Goal: Information Seeking & Learning: Learn about a topic

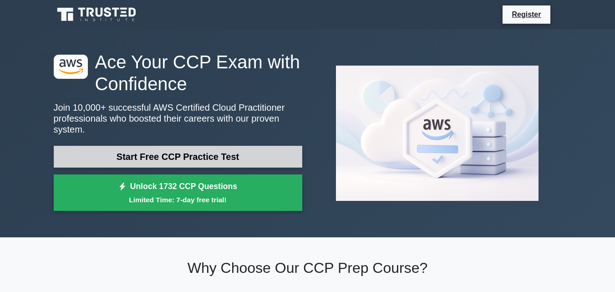
drag, startPoint x: 0, startPoint y: 0, endPoint x: 186, endPoint y: 142, distance: 234.0
click at [186, 146] on link "Start Free CCP Practice Test" at bounding box center [178, 157] width 248 height 22
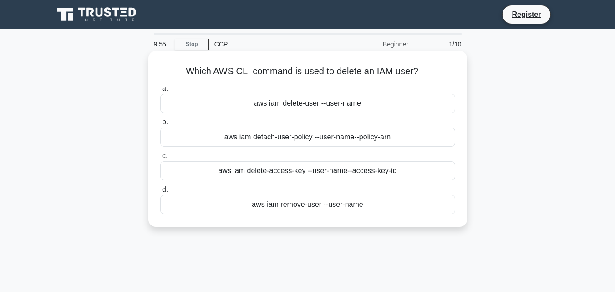
click at [235, 101] on div "aws iam delete-user --user-name" at bounding box center [307, 103] width 295 height 19
click at [160, 91] on input "a. aws iam delete-user --user-name" at bounding box center [160, 89] width 0 height 6
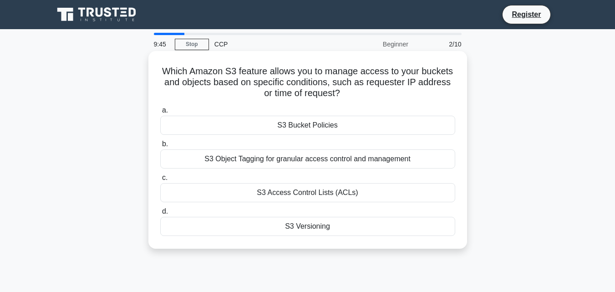
click at [249, 125] on div "S3 Bucket Policies" at bounding box center [307, 125] width 295 height 19
click at [160, 113] on input "a. S3 Bucket Policies" at bounding box center [160, 110] width 0 height 6
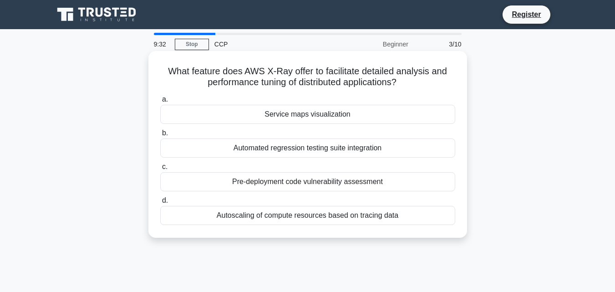
click at [248, 115] on div "Service maps visualization" at bounding box center [307, 114] width 295 height 19
click at [160, 102] on input "a. Service maps visualization" at bounding box center [160, 99] width 0 height 6
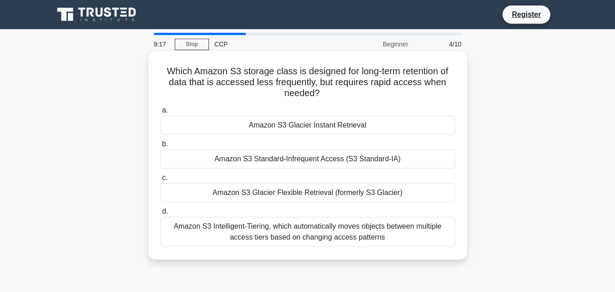
click at [287, 125] on div "Amazon S3 Glacier Instant Retrieval" at bounding box center [307, 125] width 295 height 19
click at [160, 113] on input "a. Amazon S3 Glacier Instant Retrieval" at bounding box center [160, 110] width 0 height 6
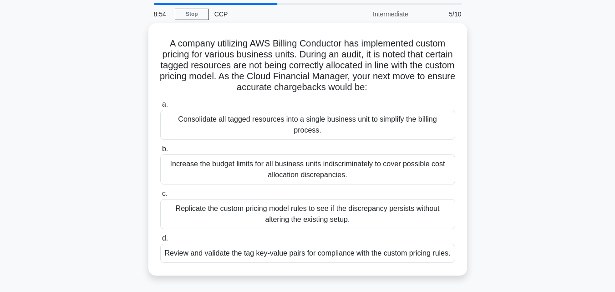
scroll to position [45, 0]
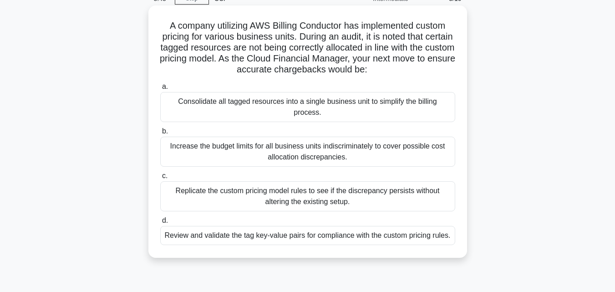
click at [323, 233] on div "Review and validate the tag key-value pairs for compliance with the custom pric…" at bounding box center [307, 235] width 295 height 19
click at [160, 223] on input "d. Review and validate the tag key-value pairs for compliance with the custom p…" at bounding box center [160, 220] width 0 height 6
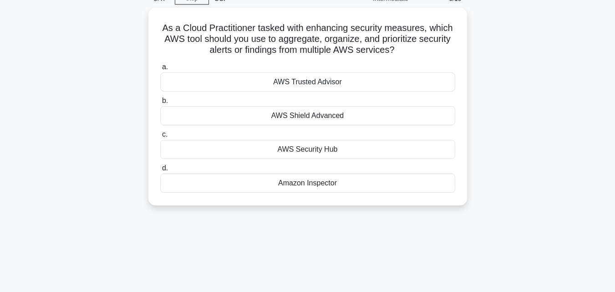
scroll to position [0, 0]
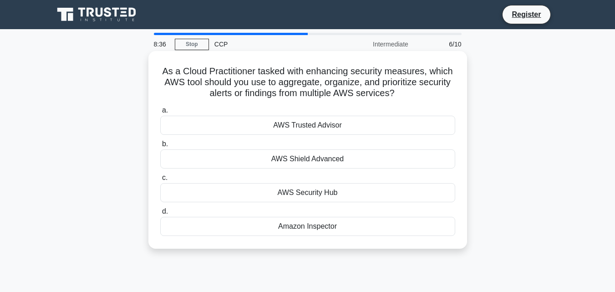
click at [266, 126] on div "AWS Trusted Advisor" at bounding box center [307, 125] width 295 height 19
click at [160, 113] on input "a. AWS Trusted Advisor" at bounding box center [160, 110] width 0 height 6
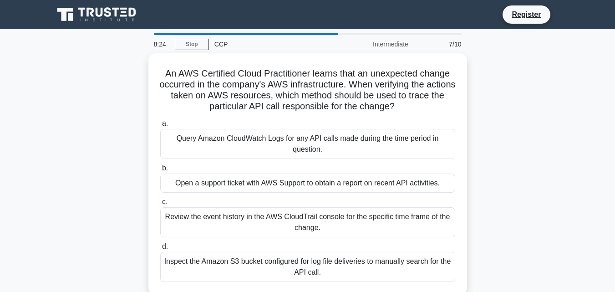
scroll to position [45, 0]
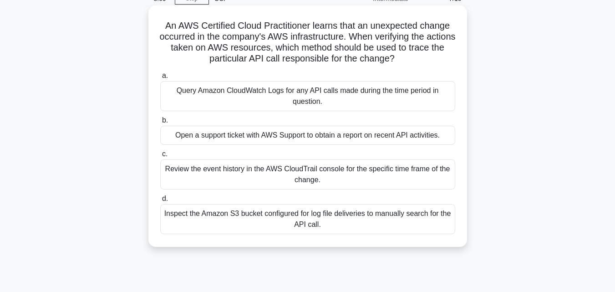
click at [298, 178] on div "Review the event history in the AWS CloudTrail console for the specific time fr…" at bounding box center [307, 174] width 295 height 30
click at [160, 157] on input "c. Review the event history in the AWS CloudTrail console for the specific time…" at bounding box center [160, 154] width 0 height 6
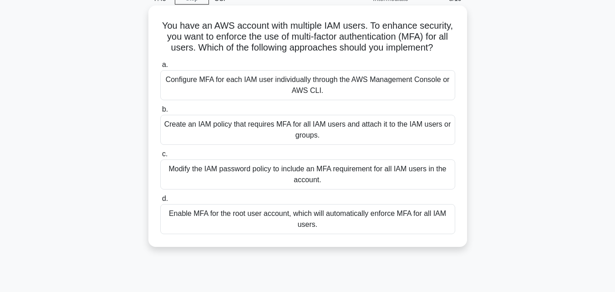
click at [303, 221] on div "Enable MFA for the root user account, which will automatically enforce MFA for …" at bounding box center [307, 219] width 295 height 30
click at [160, 202] on input "d. Enable MFA for the root user account, which will automatically enforce MFA f…" at bounding box center [160, 199] width 0 height 6
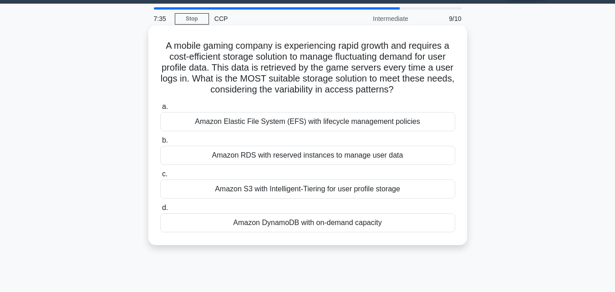
scroll to position [0, 0]
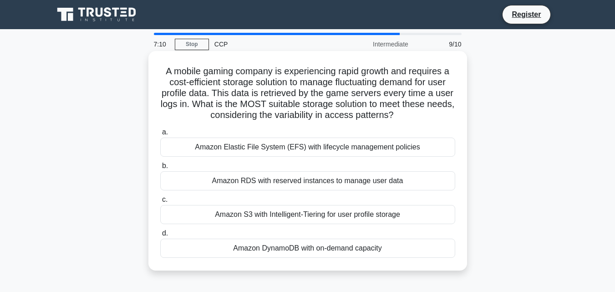
click at [279, 150] on div "Amazon Elastic File System (EFS) with lifecycle management policies" at bounding box center [307, 146] width 295 height 19
click at [160, 135] on input "a. Amazon Elastic File System (EFS) with lifecycle management policies" at bounding box center [160, 132] width 0 height 6
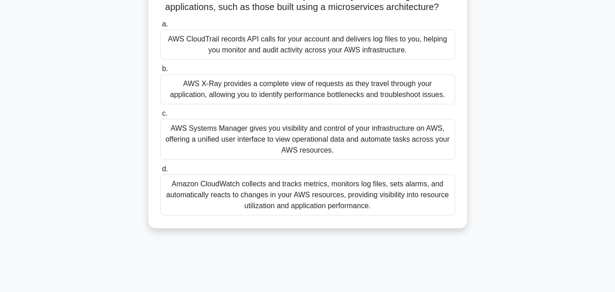
scroll to position [91, 0]
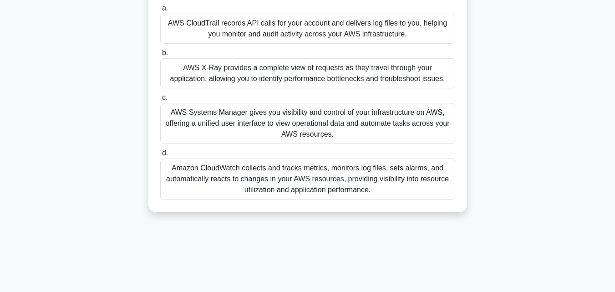
click at [302, 185] on div "Amazon CloudWatch collects and tracks metrics, monitors log files, sets alarms,…" at bounding box center [307, 178] width 295 height 41
click at [160, 156] on input "d. Amazon CloudWatch collects and tracks metrics, monitors log files, sets alar…" at bounding box center [160, 153] width 0 height 6
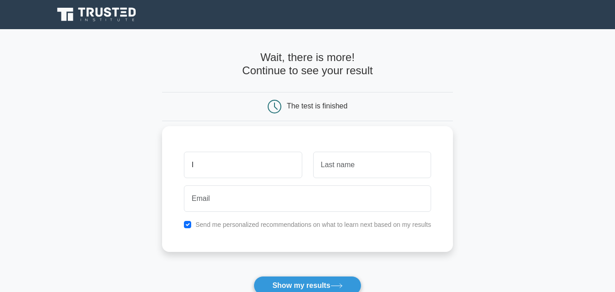
type input "Ilakiya"
click at [346, 171] on input "text" at bounding box center [372, 165] width 118 height 26
type input "S"
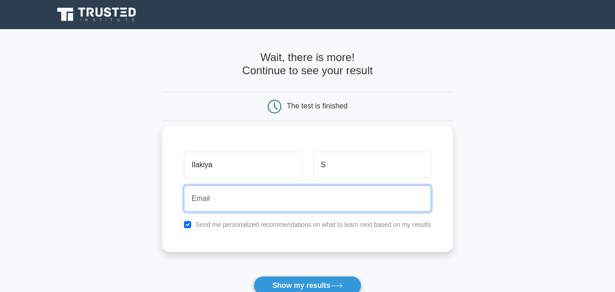
click at [308, 192] on input "email" at bounding box center [307, 198] width 247 height 26
type input "ilakiyasubramani2003@gmail.com"
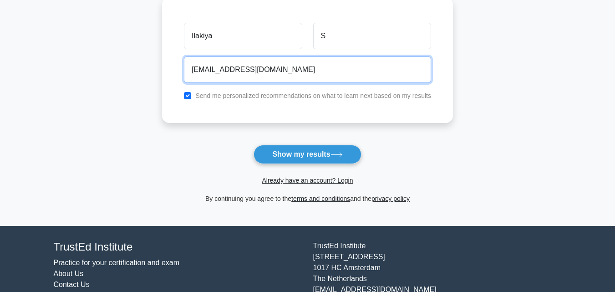
scroll to position [136, 0]
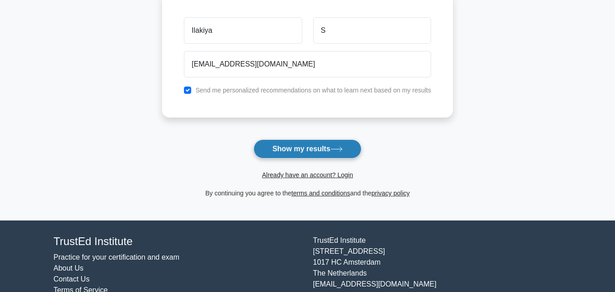
click at [296, 141] on button "Show my results" at bounding box center [306, 148] width 107 height 19
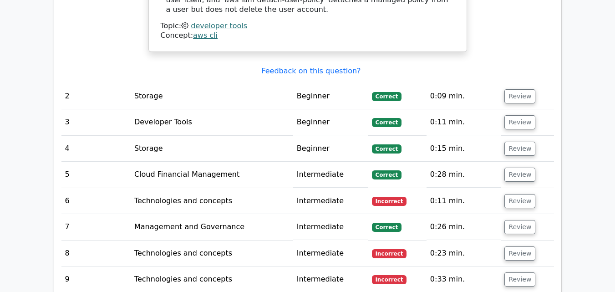
scroll to position [1001, 0]
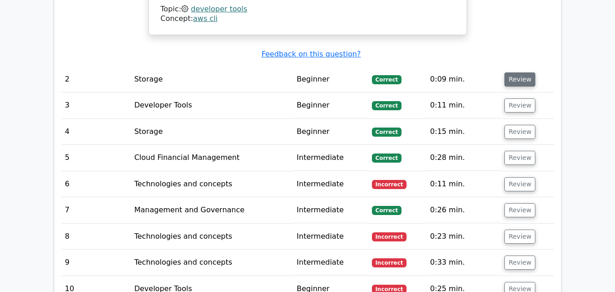
click at [511, 72] on button "Review" at bounding box center [519, 79] width 31 height 14
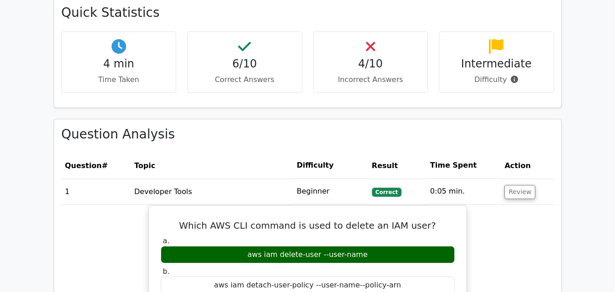
scroll to position [595, 0]
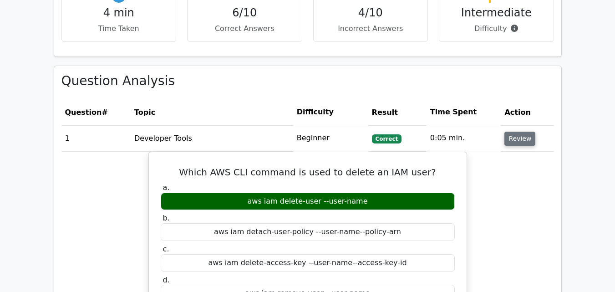
click at [510, 141] on button "Review" at bounding box center [519, 138] width 31 height 14
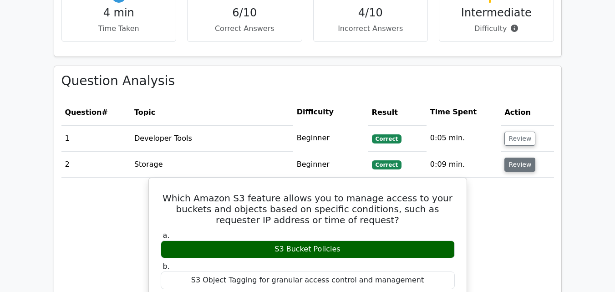
click at [524, 163] on button "Review" at bounding box center [519, 164] width 31 height 14
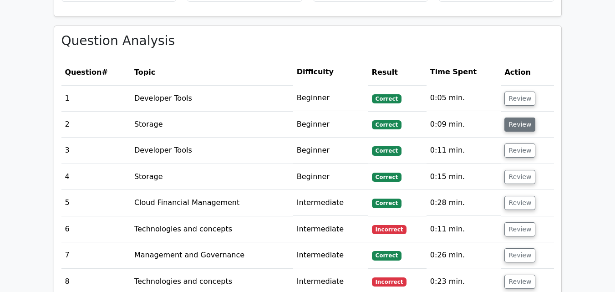
scroll to position [686, 0]
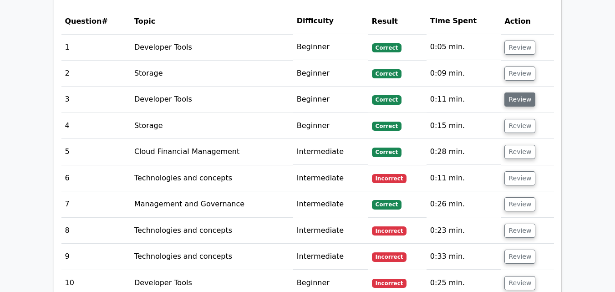
click at [510, 102] on button "Review" at bounding box center [519, 99] width 31 height 14
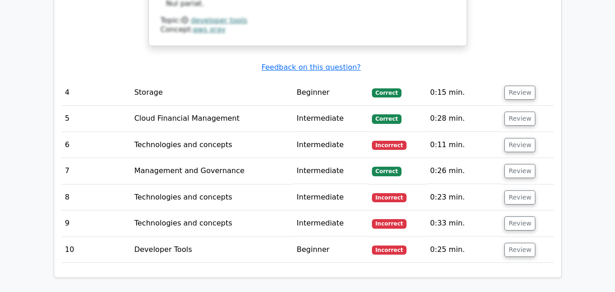
scroll to position [1141, 0]
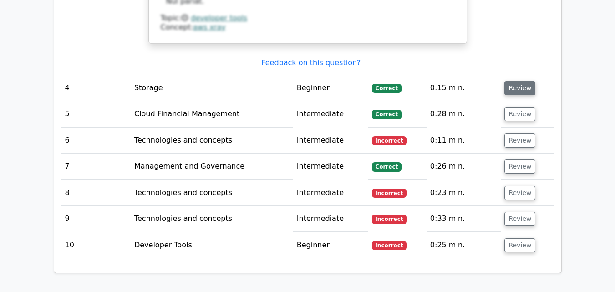
click at [509, 81] on button "Review" at bounding box center [519, 88] width 31 height 14
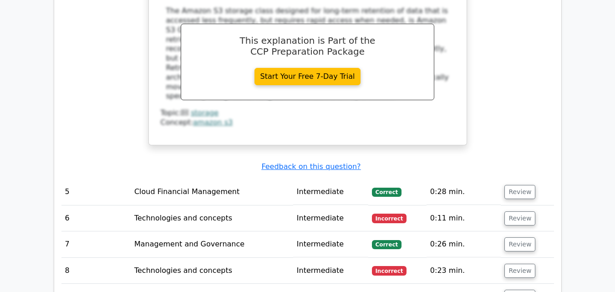
scroll to position [1505, 0]
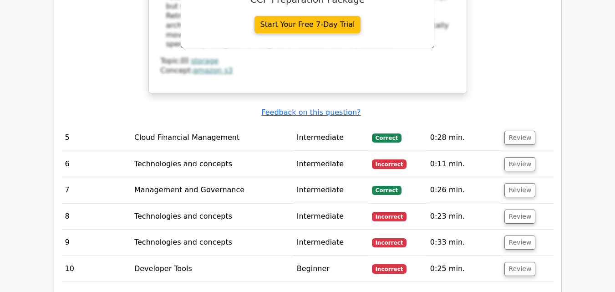
click at [501, 125] on td "Review" at bounding box center [526, 138] width 53 height 26
click at [516, 131] on button "Review" at bounding box center [519, 138] width 31 height 14
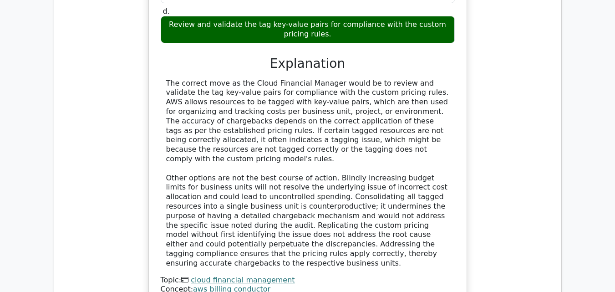
scroll to position [2005, 0]
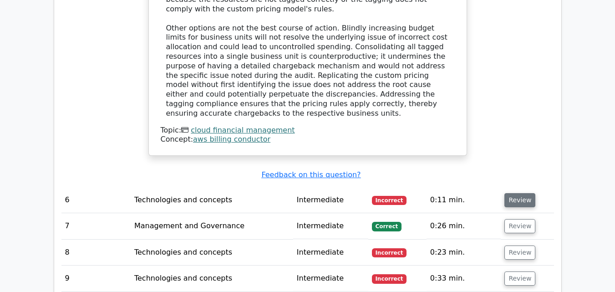
click at [517, 193] on button "Review" at bounding box center [519, 200] width 31 height 14
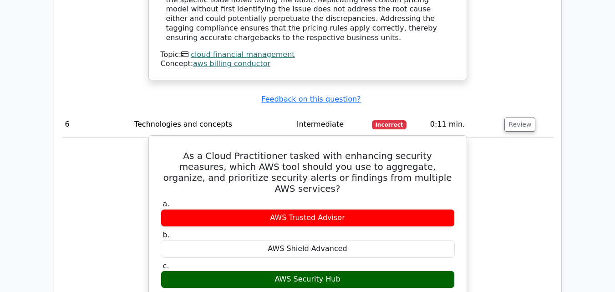
scroll to position [2096, 0]
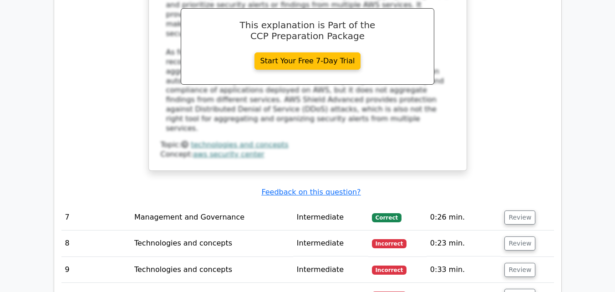
scroll to position [2460, 0]
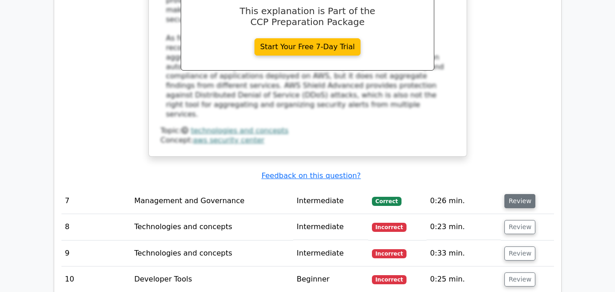
click at [516, 194] on button "Review" at bounding box center [519, 201] width 31 height 14
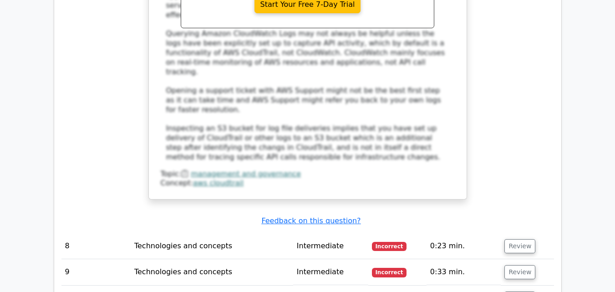
scroll to position [3006, 0]
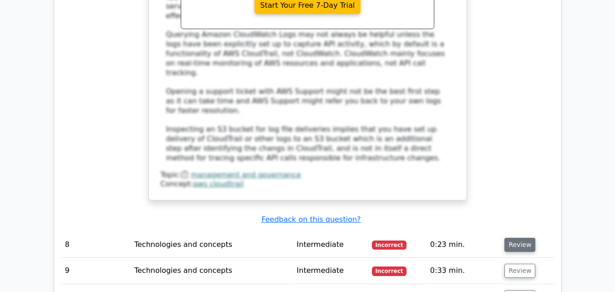
click at [520, 232] on td "Review" at bounding box center [526, 245] width 53 height 26
click at [521, 238] on button "Review" at bounding box center [519, 245] width 31 height 14
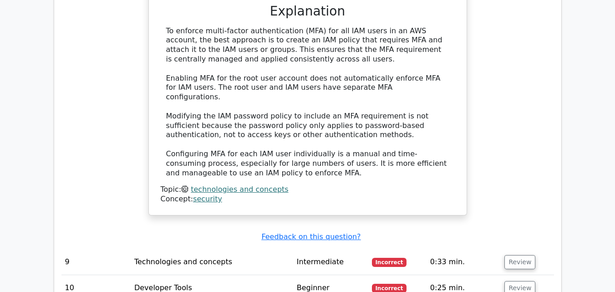
scroll to position [3507, 0]
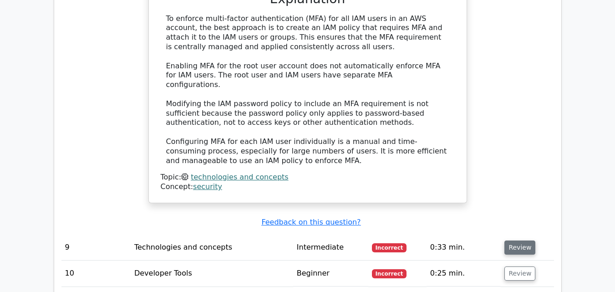
click at [516, 240] on button "Review" at bounding box center [519, 247] width 31 height 14
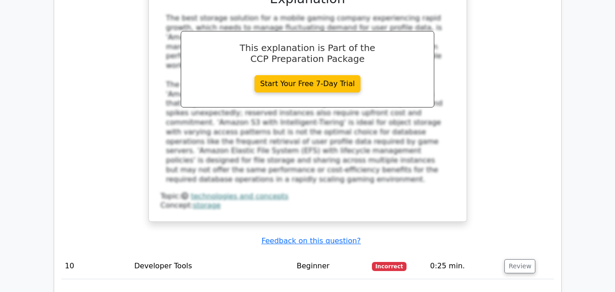
scroll to position [4007, 0]
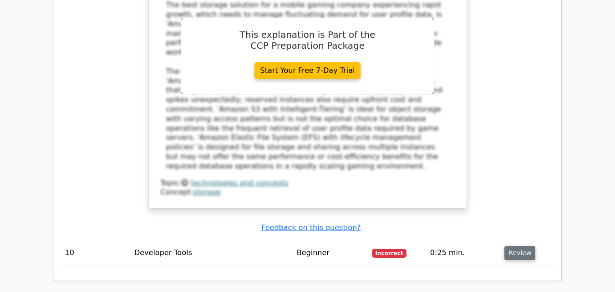
click at [519, 246] on button "Review" at bounding box center [519, 253] width 31 height 14
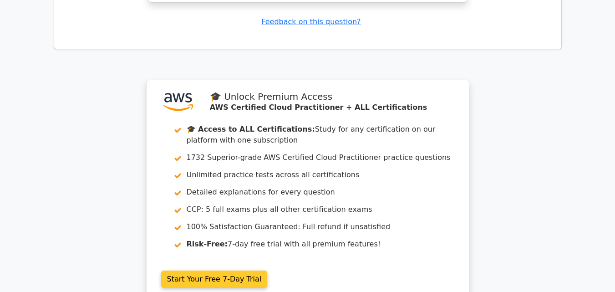
scroll to position [4689, 0]
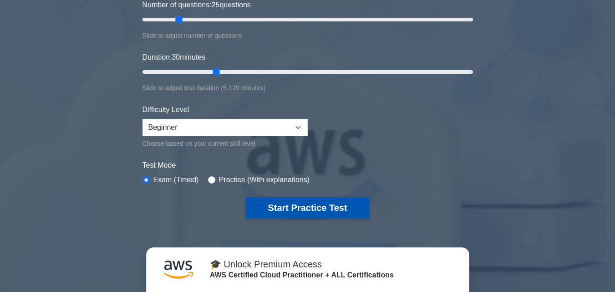
scroll to position [182, 0]
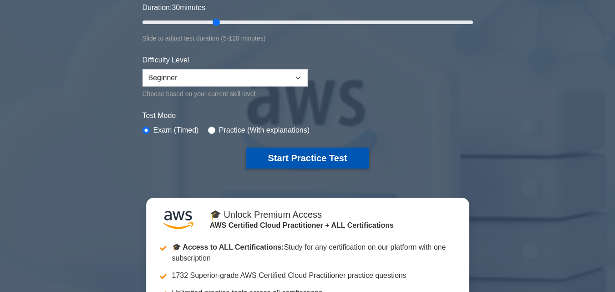
click at [303, 152] on button "Start Practice Test" at bounding box center [307, 157] width 123 height 21
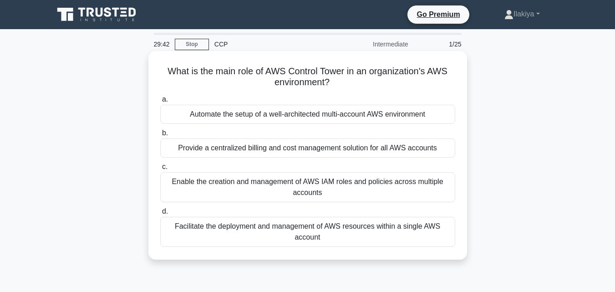
click at [332, 231] on div "Facilitate the deployment and management of AWS resources within a single AWS a…" at bounding box center [307, 232] width 295 height 30
click at [160, 214] on input "d. Facilitate the deployment and management of AWS resources within a single AW…" at bounding box center [160, 211] width 0 height 6
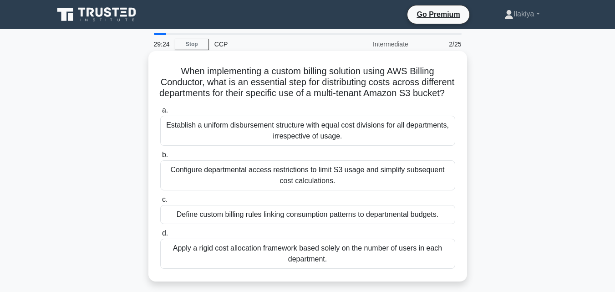
scroll to position [45, 0]
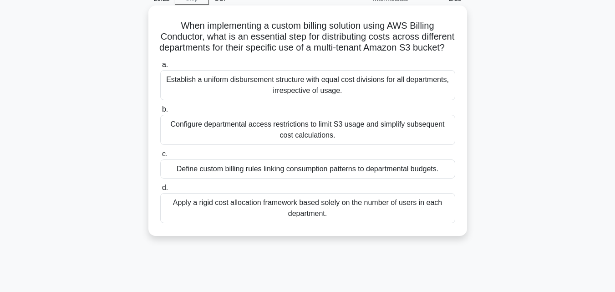
click at [318, 141] on div "Configure departmental access restrictions to limit S3 usage and simplify subse…" at bounding box center [307, 130] width 295 height 30
click at [160, 112] on input "b. Configure departmental access restrictions to limit S3 usage and simplify su…" at bounding box center [160, 109] width 0 height 6
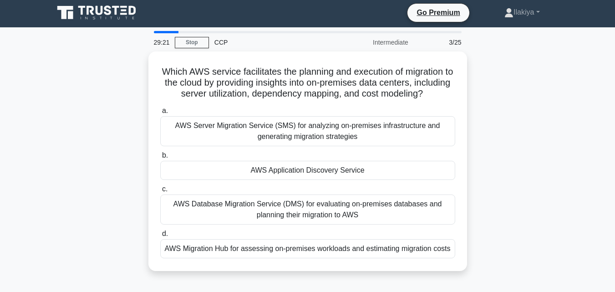
scroll to position [0, 0]
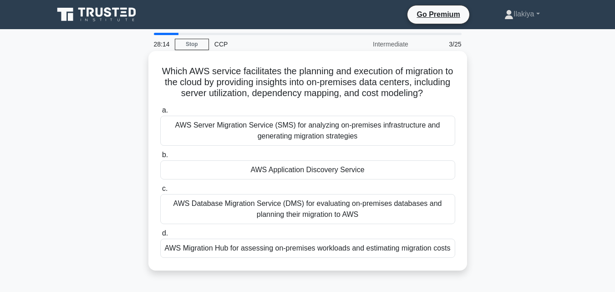
click at [321, 223] on div "AWS Database Migration Service (DMS) for evaluating on-premises databases and p…" at bounding box center [307, 209] width 295 height 30
click at [160, 192] on input "c. AWS Database Migration Service (DMS) for evaluating on-premises databases an…" at bounding box center [160, 189] width 0 height 6
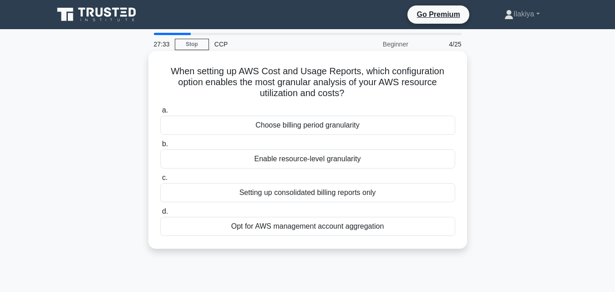
click at [349, 192] on div "Setting up consolidated billing reports only" at bounding box center [307, 192] width 295 height 19
click at [160, 181] on input "c. Setting up consolidated billing reports only" at bounding box center [160, 178] width 0 height 6
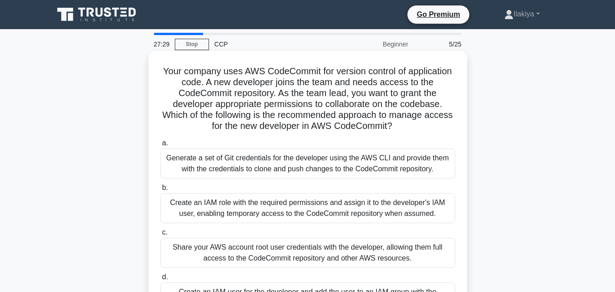
click at [312, 215] on div "Create an IAM role with the required permissions and assign it to the developer…" at bounding box center [307, 208] width 295 height 30
click at [160, 191] on input "b. Create an IAM role with the required permissions and assign it to the develo…" at bounding box center [160, 188] width 0 height 6
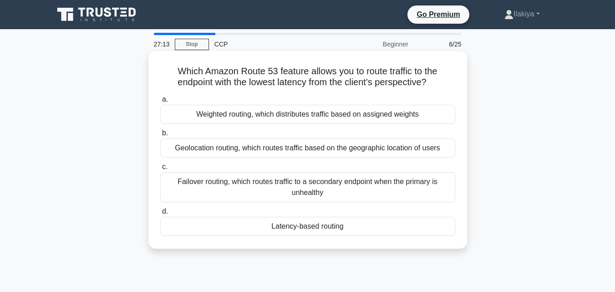
click at [315, 185] on div "Failover routing, which routes traffic to a secondary endpoint when the primary…" at bounding box center [307, 187] width 295 height 30
click at [160, 170] on input "c. Failover routing, which routes traffic to a secondary endpoint when the prim…" at bounding box center [160, 167] width 0 height 6
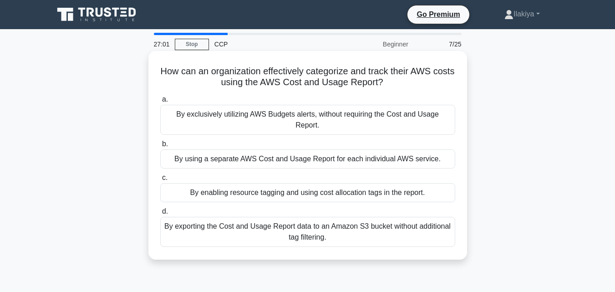
click at [325, 224] on div "By exporting the Cost and Usage Report data to an Amazon S3 bucket without addi…" at bounding box center [307, 232] width 295 height 30
click at [160, 214] on input "d. By exporting the Cost and Usage Report data to an Amazon S3 bucket without a…" at bounding box center [160, 211] width 0 height 6
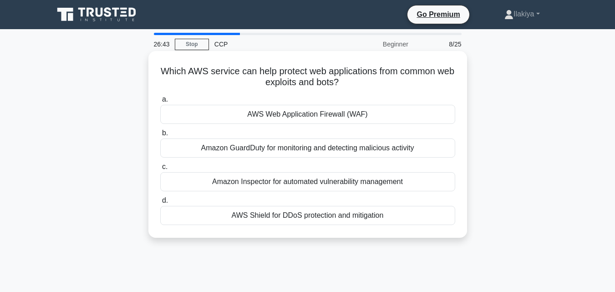
click at [304, 113] on div "AWS Web Application Firewall (WAF)" at bounding box center [307, 114] width 295 height 19
click at [160, 102] on input "a. AWS Web Application Firewall (WAF)" at bounding box center [160, 99] width 0 height 6
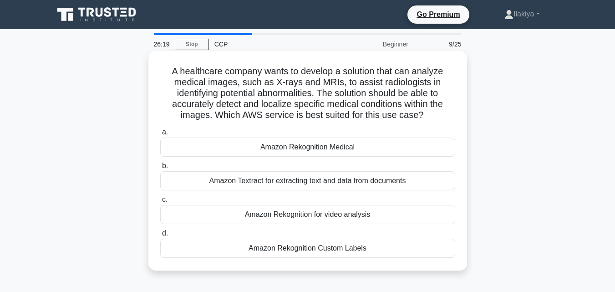
click at [340, 149] on div "Amazon Rekognition Medical" at bounding box center [307, 146] width 295 height 19
click at [160, 135] on input "a. Amazon Rekognition Medical" at bounding box center [160, 132] width 0 height 6
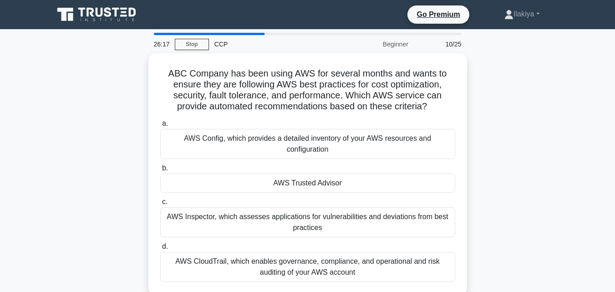
scroll to position [45, 0]
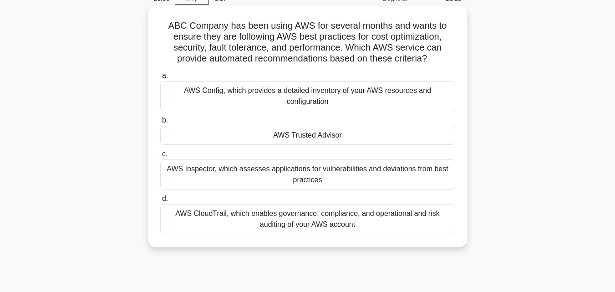
click at [336, 135] on div "AWS Trusted Advisor" at bounding box center [307, 135] width 295 height 19
click at [160, 123] on input "b. AWS Trusted Advisor" at bounding box center [160, 120] width 0 height 6
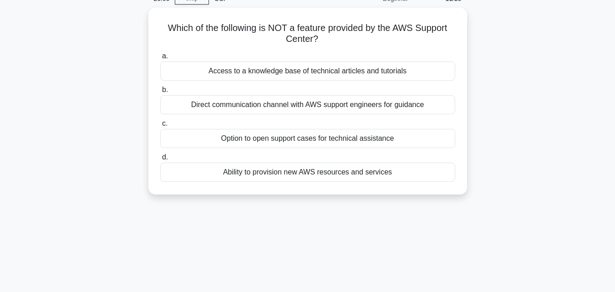
scroll to position [0, 0]
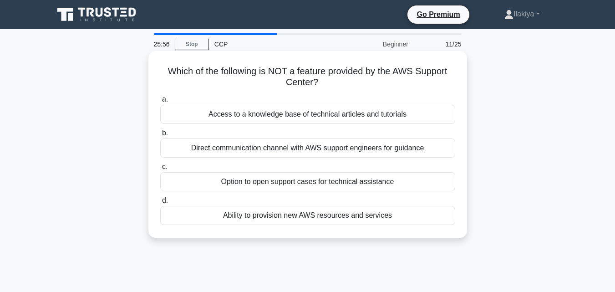
click at [338, 149] on div "Direct communication channel with AWS support engineers for guidance" at bounding box center [307, 147] width 295 height 19
click at [160, 136] on input "b. Direct communication channel with AWS support engineers for guidance" at bounding box center [160, 133] width 0 height 6
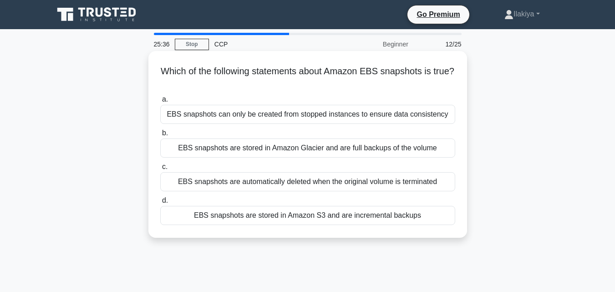
click at [325, 115] on div "EBS snapshots can only be created from stopped instances to ensure data consist…" at bounding box center [307, 114] width 295 height 19
click at [160, 102] on input "a. EBS snapshots can only be created from stopped instances to ensure data cons…" at bounding box center [160, 99] width 0 height 6
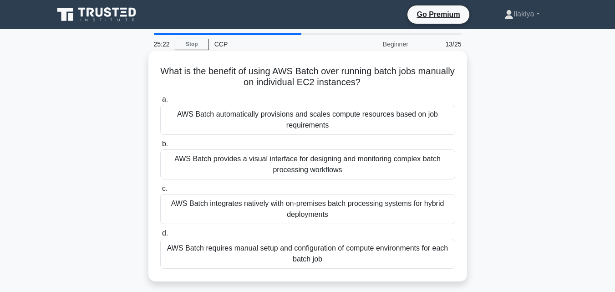
click at [368, 124] on div "AWS Batch automatically provisions and scales compute resources based on job re…" at bounding box center [307, 120] width 295 height 30
click at [160, 102] on input "a. AWS Batch automatically provisions and scales compute resources based on job…" at bounding box center [160, 99] width 0 height 6
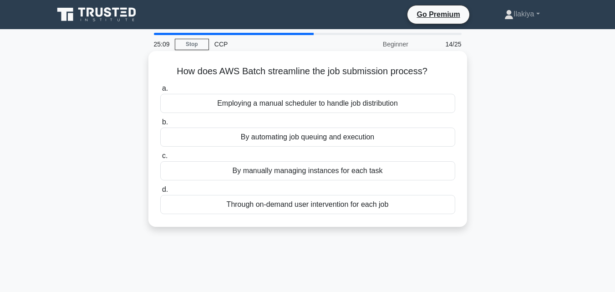
click at [364, 135] on div "By automating job queuing and execution" at bounding box center [307, 136] width 295 height 19
click at [160, 125] on input "b. By automating job queuing and execution" at bounding box center [160, 122] width 0 height 6
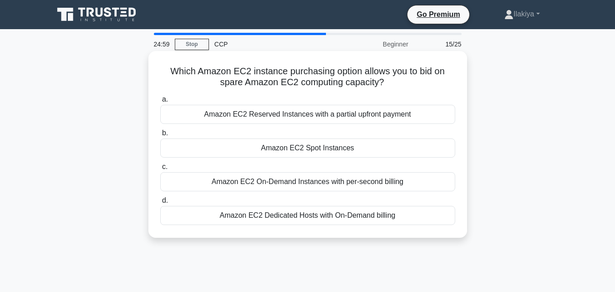
click at [363, 119] on div "Amazon EC2 Reserved Instances with a partial upfront payment" at bounding box center [307, 114] width 295 height 19
click at [160, 102] on input "a. Amazon EC2 Reserved Instances with a partial upfront payment" at bounding box center [160, 99] width 0 height 6
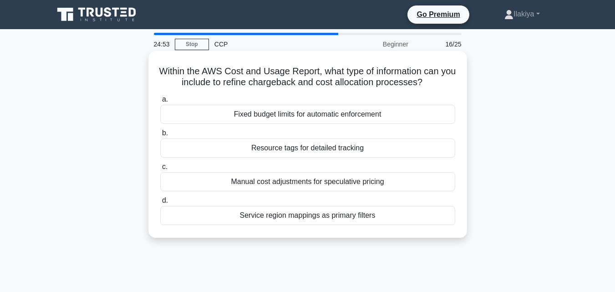
click at [354, 147] on div "Resource tags for detailed tracking" at bounding box center [307, 147] width 295 height 19
click at [160, 136] on input "b. Resource tags for detailed tracking" at bounding box center [160, 133] width 0 height 6
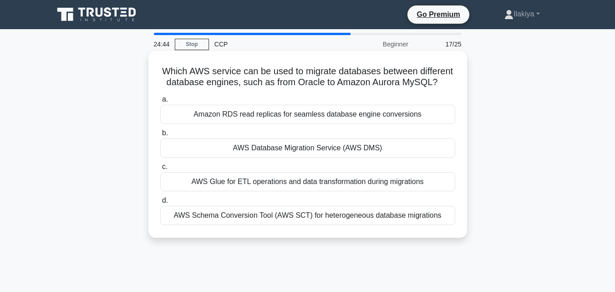
click at [350, 121] on div "Amazon RDS read replicas for seamless database engine conversions" at bounding box center [307, 114] width 295 height 19
click at [160, 102] on input "a. Amazon RDS read replicas for seamless database engine conversions" at bounding box center [160, 99] width 0 height 6
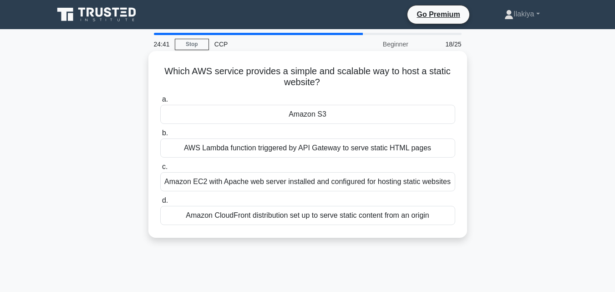
click at [350, 120] on div "Amazon S3" at bounding box center [307, 114] width 295 height 19
click at [160, 102] on input "a. Amazon S3" at bounding box center [160, 99] width 0 height 6
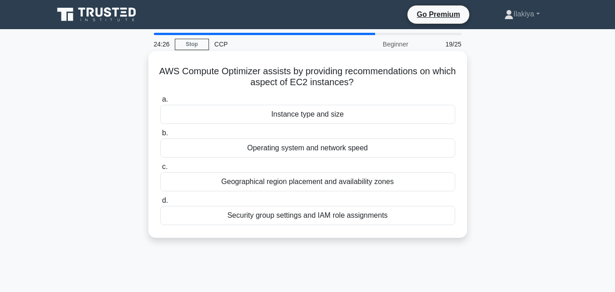
click at [372, 183] on div "Geographical region placement and availability zones" at bounding box center [307, 181] width 295 height 19
click at [160, 170] on input "c. Geographical region placement and availability zones" at bounding box center [160, 167] width 0 height 6
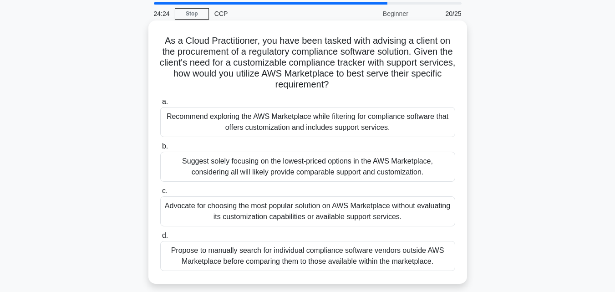
scroll to position [91, 0]
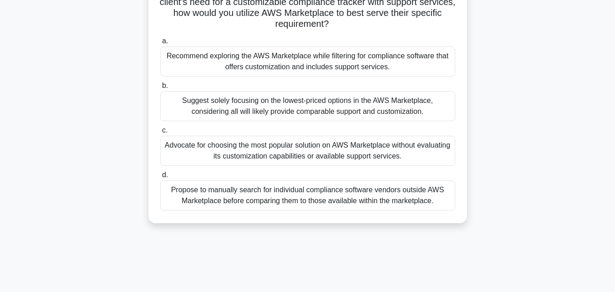
click at [359, 153] on div "Advocate for choosing the most popular solution on AWS Marketplace without eval…" at bounding box center [307, 151] width 295 height 30
click at [160, 133] on input "c. Advocate for choosing the most popular solution on AWS Marketplace without e…" at bounding box center [160, 130] width 0 height 6
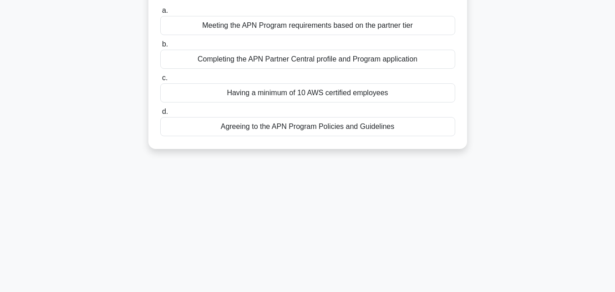
scroll to position [0, 0]
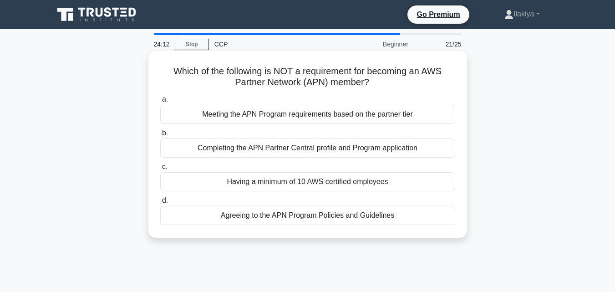
click at [354, 148] on div "Completing the APN Partner Central profile and Program application" at bounding box center [307, 147] width 295 height 19
click at [160, 136] on input "b. Completing the APN Partner Central profile and Program application" at bounding box center [160, 133] width 0 height 6
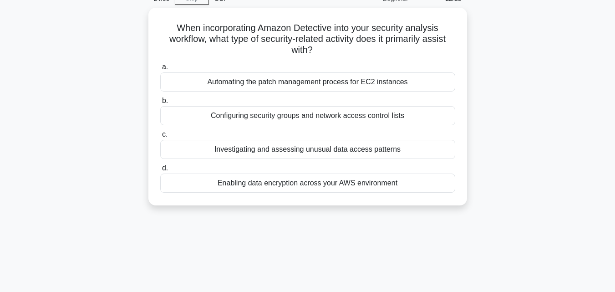
click at [354, 148] on div "Investigating and assessing unusual data access patterns" at bounding box center [307, 149] width 295 height 19
click at [160, 137] on input "c. Investigating and assessing unusual data access patterns" at bounding box center [160, 134] width 0 height 6
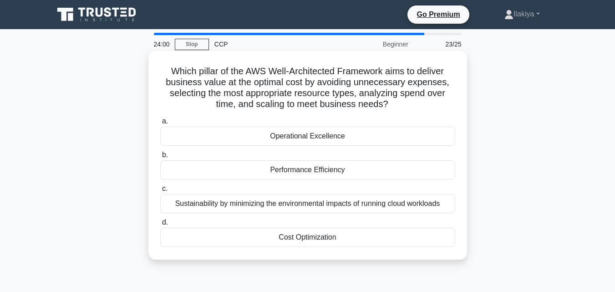
click at [380, 201] on div "Sustainability by minimizing the environmental impacts of running cloud workloa…" at bounding box center [307, 203] width 295 height 19
click at [329, 203] on div "Sustainability by minimizing the environmental impacts of running cloud workloa…" at bounding box center [307, 203] width 295 height 19
click at [160, 192] on input "c. Sustainability by minimizing the environmental impacts of running cloud work…" at bounding box center [160, 189] width 0 height 6
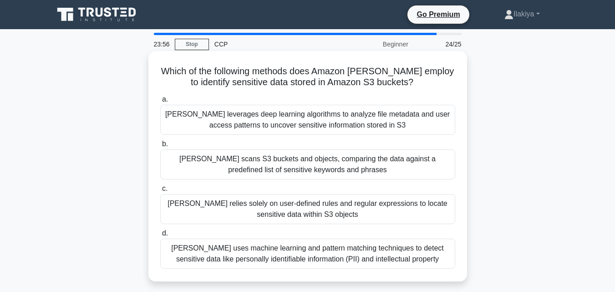
click at [304, 173] on div "Macie scans S3 buckets and objects, comparing the data against a predefined lis…" at bounding box center [307, 164] width 295 height 30
click at [160, 147] on input "b. Macie scans S3 buckets and objects, comparing the data against a predefined …" at bounding box center [160, 144] width 0 height 6
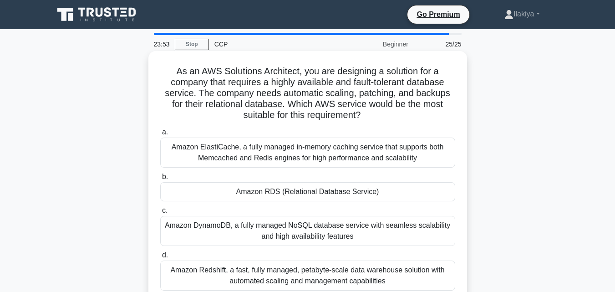
click at [303, 189] on div "Amazon RDS (Relational Database Service)" at bounding box center [307, 191] width 295 height 19
click at [160, 180] on input "b. Amazon RDS (Relational Database Service)" at bounding box center [160, 177] width 0 height 6
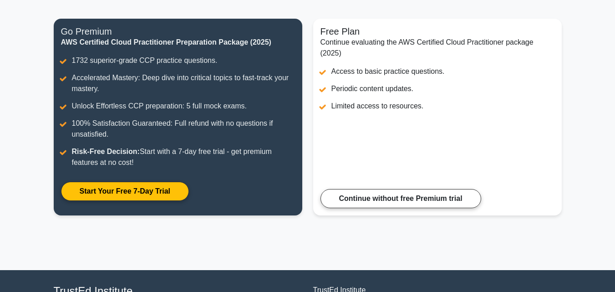
scroll to position [91, 0]
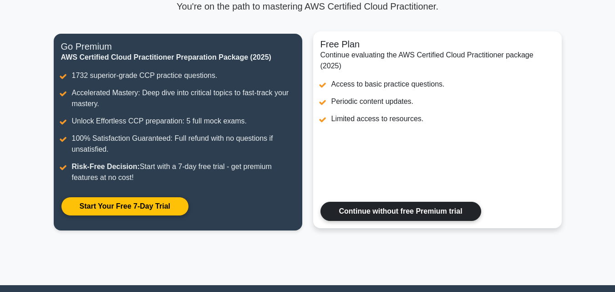
click at [347, 207] on link "Continue without free Premium trial" at bounding box center [400, 211] width 161 height 19
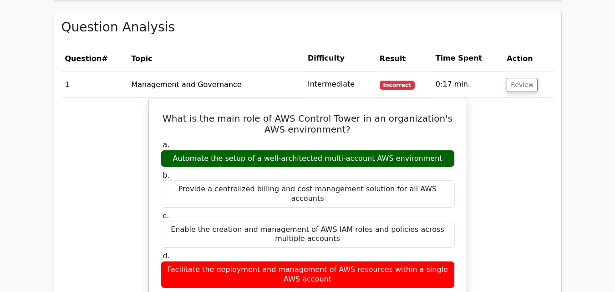
scroll to position [819, 0]
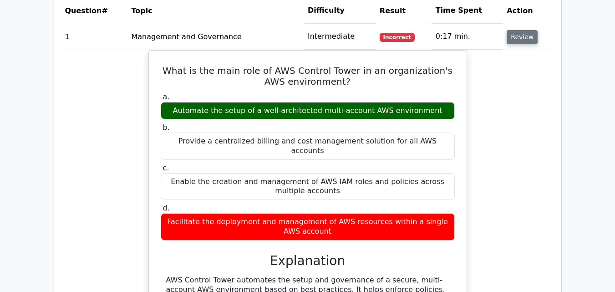
click at [510, 38] on button "Review" at bounding box center [521, 37] width 31 height 14
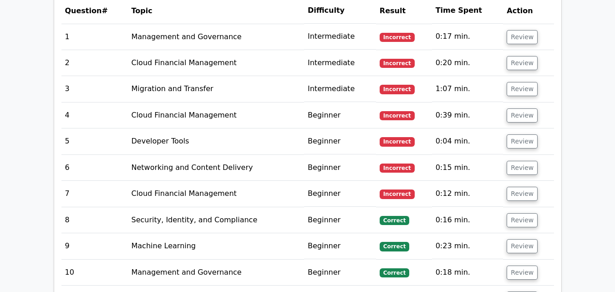
drag, startPoint x: 522, startPoint y: 62, endPoint x: 518, endPoint y: 76, distance: 14.7
click at [522, 63] on button "Review" at bounding box center [521, 63] width 31 height 14
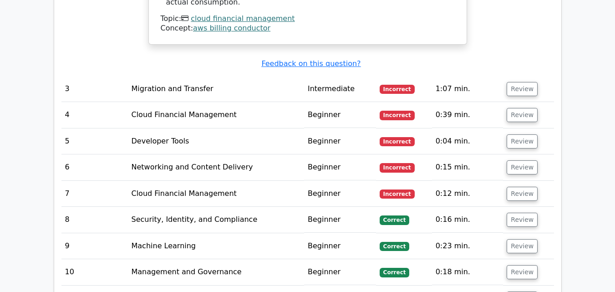
scroll to position [1319, 0]
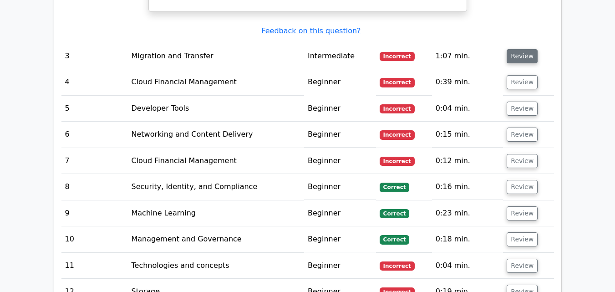
click at [508, 49] on button "Review" at bounding box center [521, 56] width 31 height 14
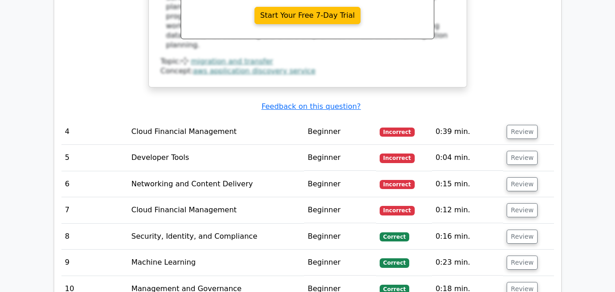
scroll to position [1729, 0]
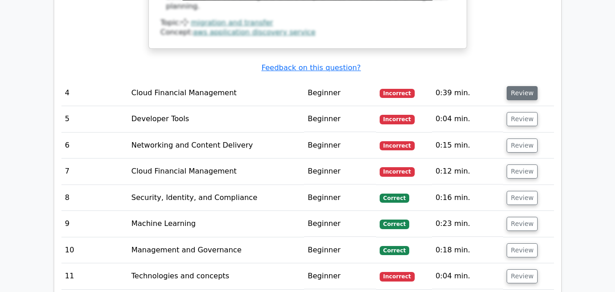
click at [527, 86] on button "Review" at bounding box center [521, 93] width 31 height 14
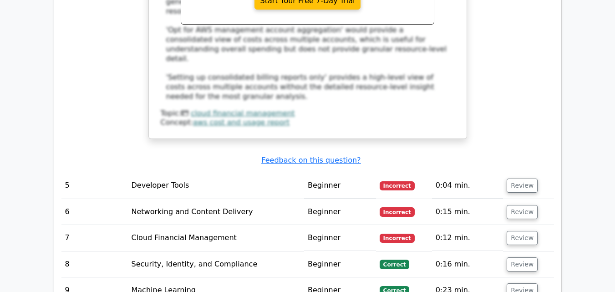
scroll to position [2138, 0]
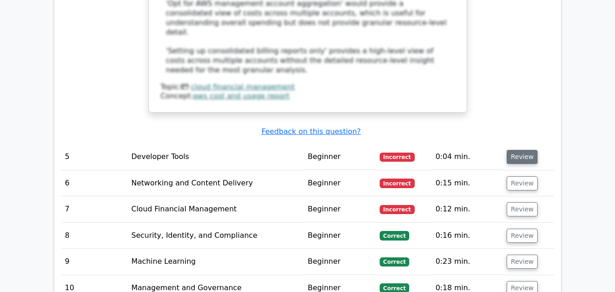
click at [521, 150] on button "Review" at bounding box center [521, 157] width 31 height 14
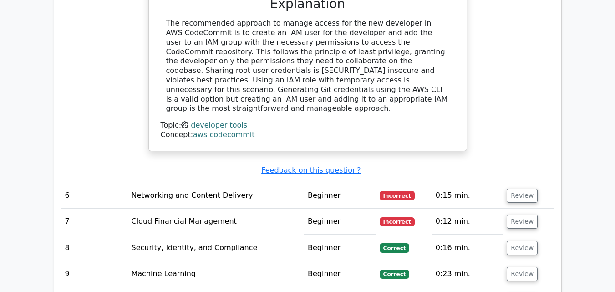
scroll to position [2593, 0]
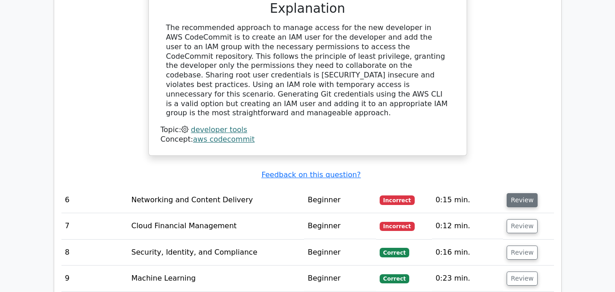
click at [527, 193] on button "Review" at bounding box center [521, 200] width 31 height 14
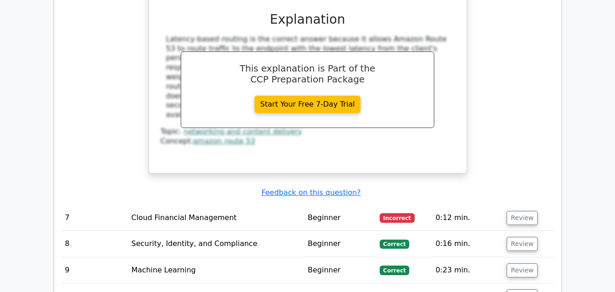
scroll to position [3003, 0]
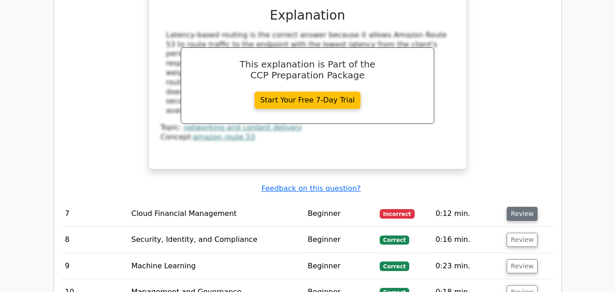
click at [508, 207] on button "Review" at bounding box center [521, 214] width 31 height 14
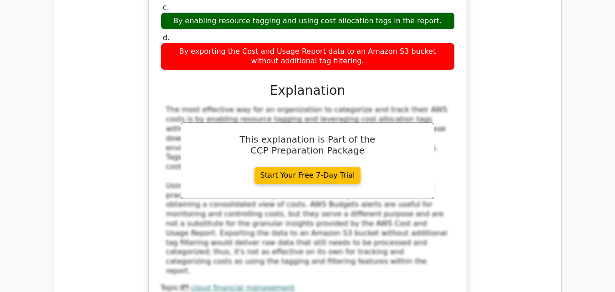
scroll to position [3458, 0]
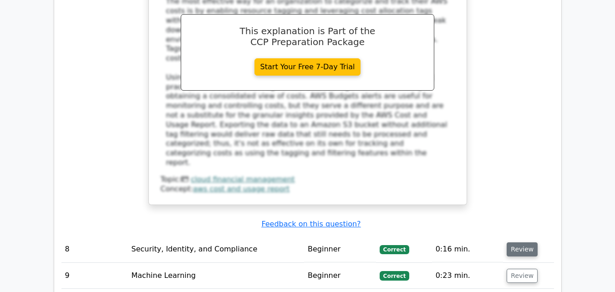
click at [512, 242] on button "Review" at bounding box center [521, 249] width 31 height 14
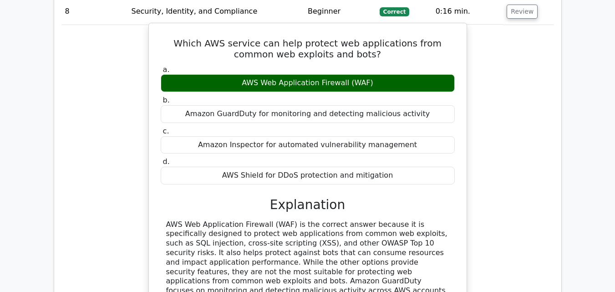
scroll to position [3822, 0]
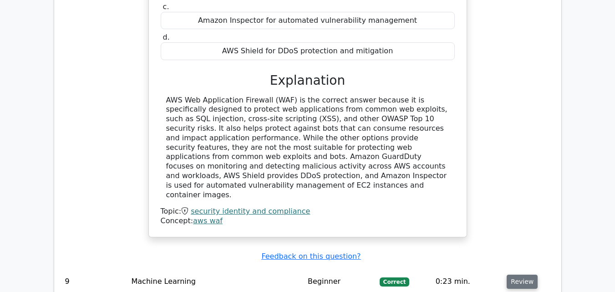
click at [512, 274] on button "Review" at bounding box center [521, 281] width 31 height 14
click at [515, 274] on button "Review" at bounding box center [521, 281] width 31 height 14
click at [513, 274] on button "Review" at bounding box center [521, 281] width 31 height 14
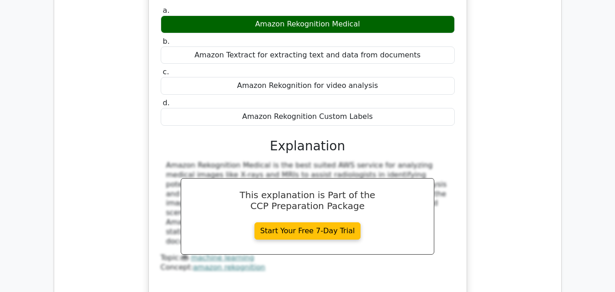
scroll to position [4186, 0]
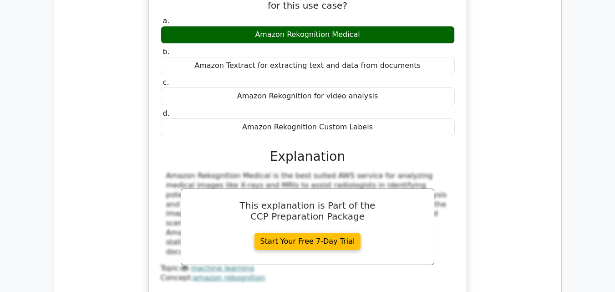
drag, startPoint x: 515, startPoint y: 146, endPoint x: 509, endPoint y: 155, distance: 11.1
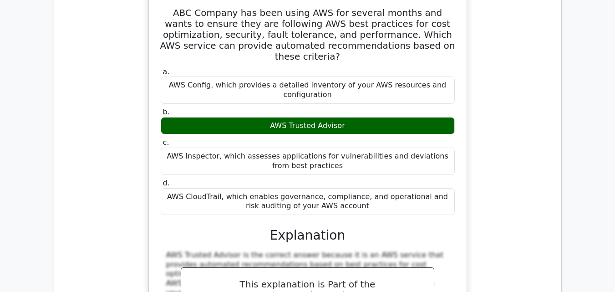
scroll to position [4732, 0]
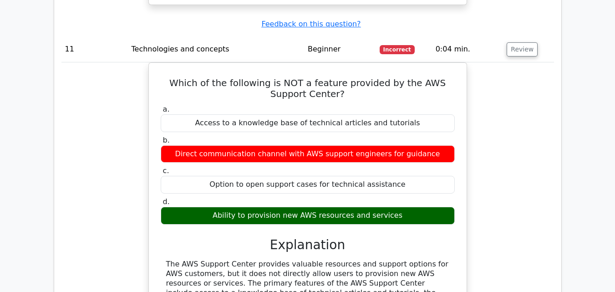
scroll to position [5096, 0]
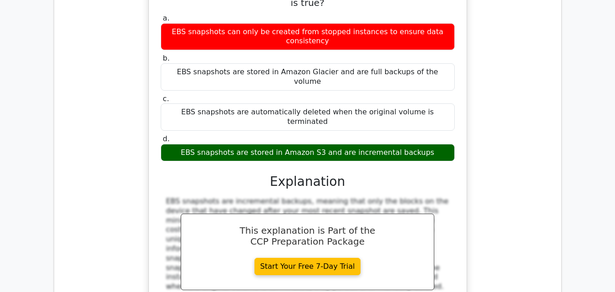
scroll to position [5505, 0]
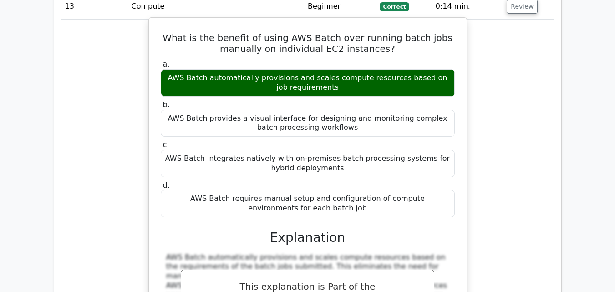
scroll to position [5960, 0]
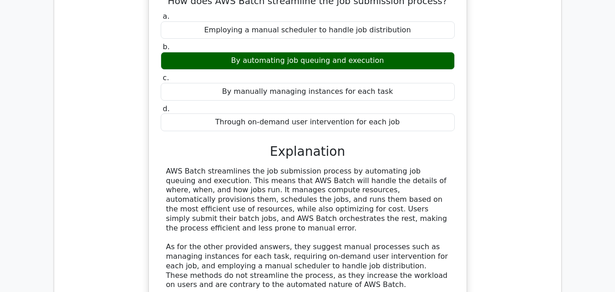
scroll to position [6370, 0]
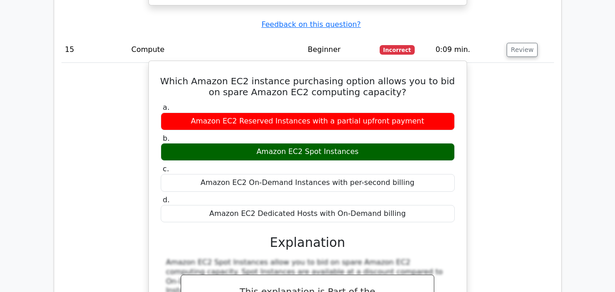
scroll to position [6688, 0]
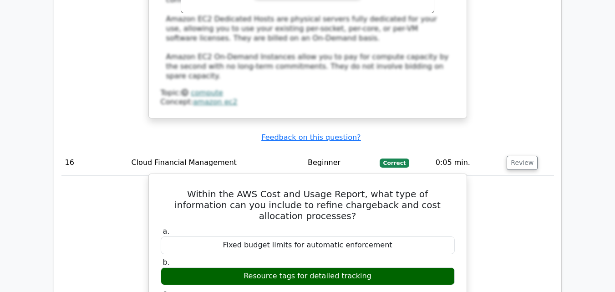
scroll to position [7234, 0]
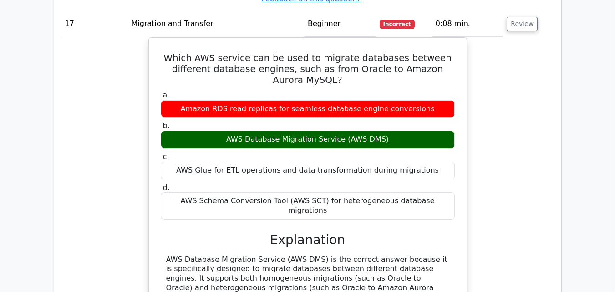
scroll to position [7598, 0]
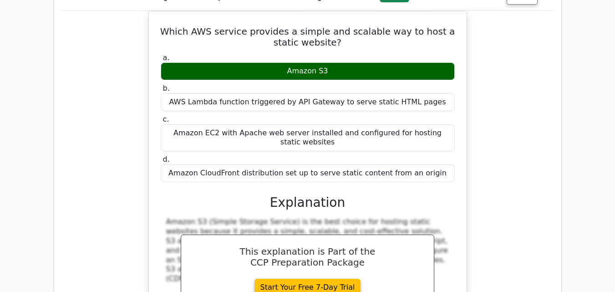
scroll to position [8099, 0]
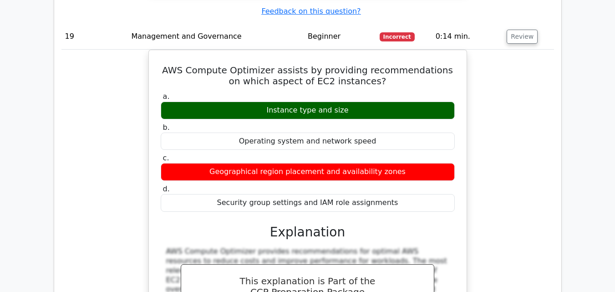
scroll to position [8508, 0]
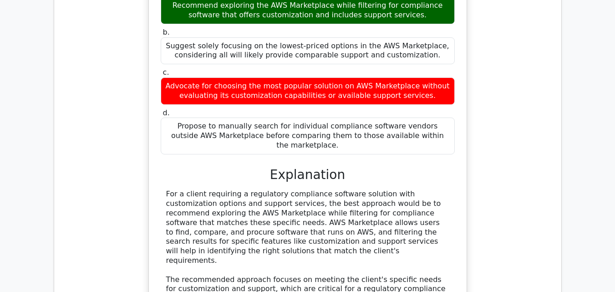
scroll to position [9236, 0]
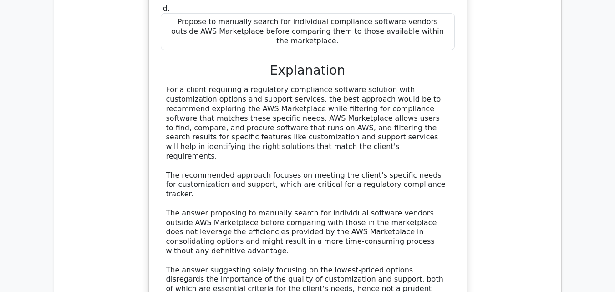
drag, startPoint x: 520, startPoint y: 2, endPoint x: 519, endPoint y: 16, distance: 14.1
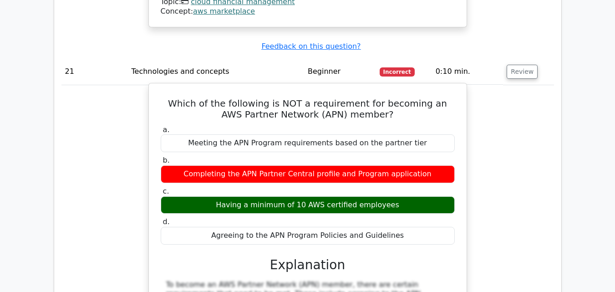
scroll to position [9600, 0]
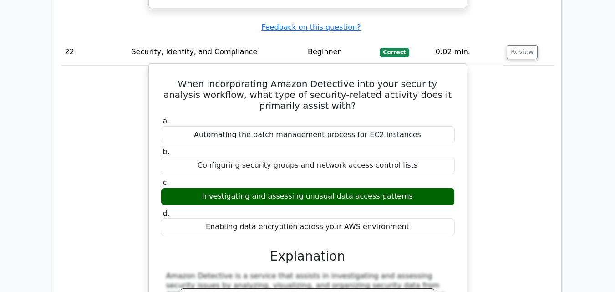
scroll to position [10010, 0]
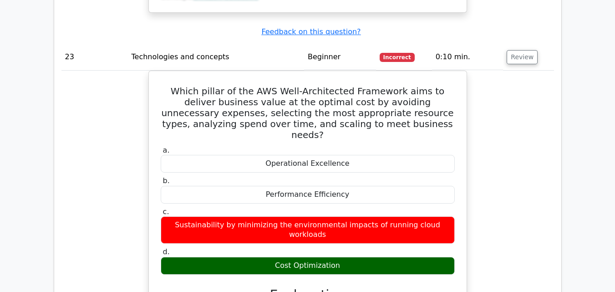
scroll to position [10465, 0]
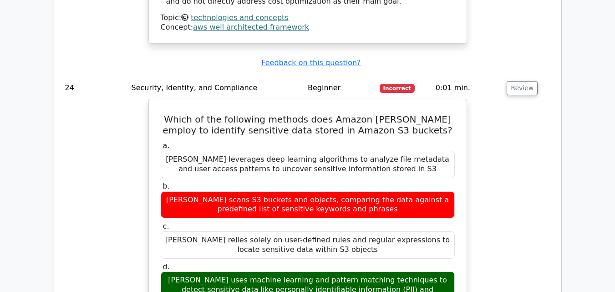
scroll to position [10874, 0]
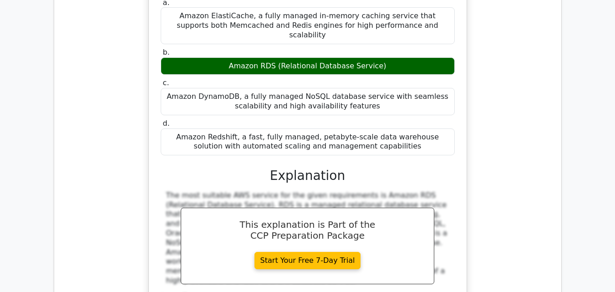
scroll to position [11472, 0]
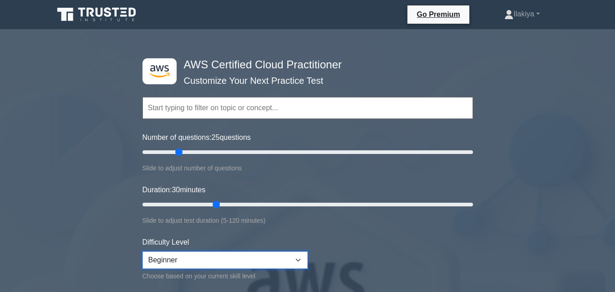
click at [274, 256] on select "Beginner Intermediate Expert" at bounding box center [224, 259] width 165 height 17
click at [363, 233] on form "Topics Technologies and concepts Analytics Application Integration Business App…" at bounding box center [307, 209] width 330 height 281
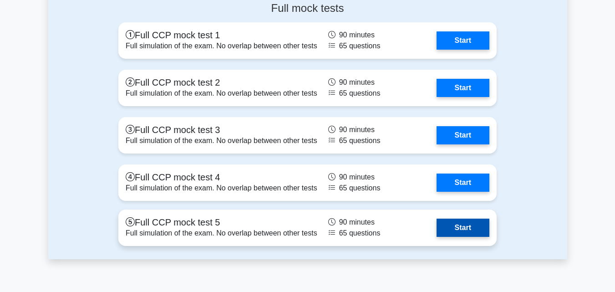
scroll to position [2093, 0]
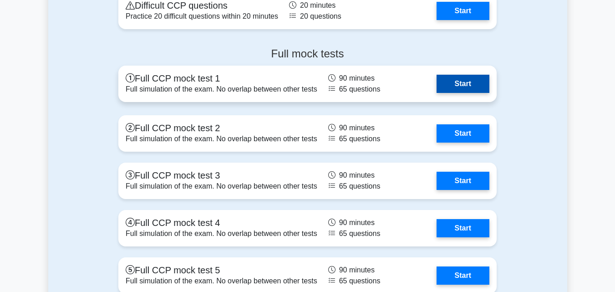
click at [452, 80] on link "Start" at bounding box center [462, 84] width 53 height 18
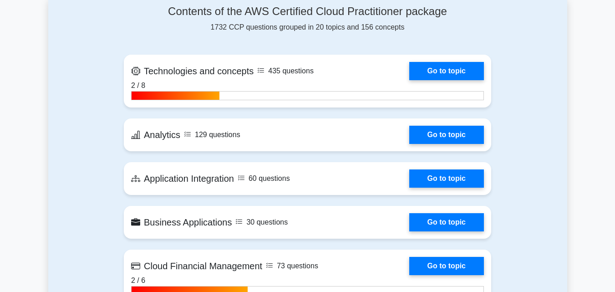
scroll to position [500, 0]
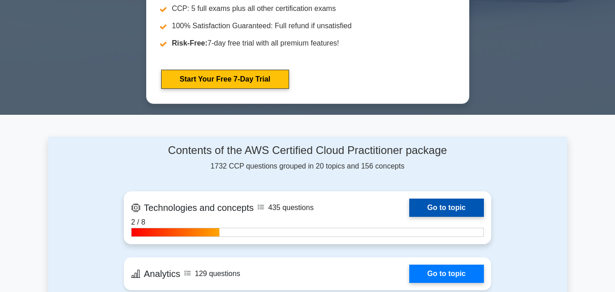
click at [440, 213] on link "Go to topic" at bounding box center [446, 207] width 75 height 18
